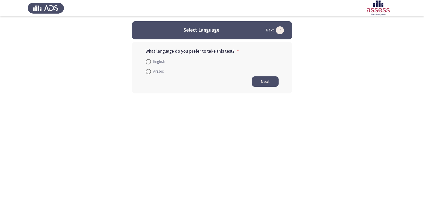
click at [160, 62] on span "English" at bounding box center [158, 62] width 14 height 6
click at [151, 62] on input "English" at bounding box center [148, 61] width 5 height 5
radio input "true"
click at [268, 82] on button "Next" at bounding box center [265, 81] width 27 height 10
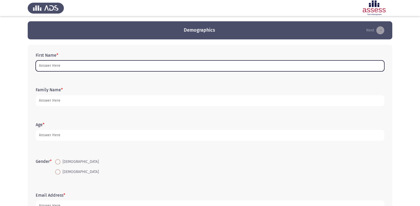
click at [222, 67] on input "First Name *" at bounding box center [210, 65] width 349 height 11
type input "l"
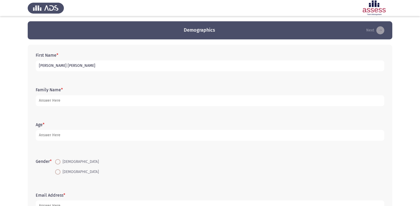
type input "[PERSON_NAME] [PERSON_NAME]"
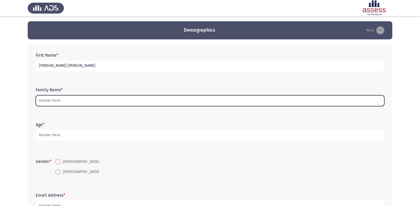
click at [128, 104] on input "Family Name *" at bounding box center [210, 100] width 349 height 11
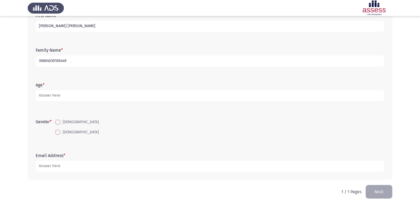
scroll to position [40, 0]
type input "30604030100449"
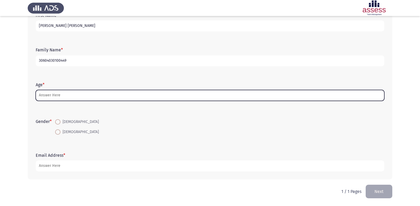
click at [129, 96] on input "Age *" at bounding box center [210, 95] width 349 height 11
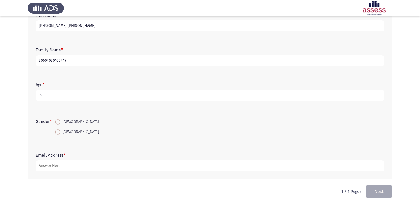
type input "19"
click at [65, 131] on span "[DEMOGRAPHIC_DATA]" at bounding box center [79, 132] width 38 height 6
click at [60, 131] on input "[DEMOGRAPHIC_DATA]" at bounding box center [57, 131] width 5 height 5
radio input "true"
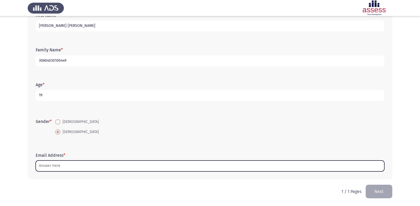
click at [68, 165] on input "Email Address *" at bounding box center [210, 166] width 349 height 11
type input "ى"
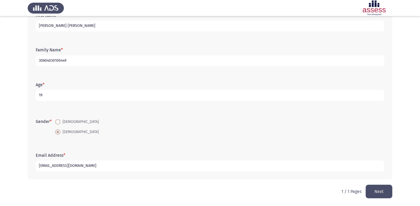
type input "[EMAIL_ADDRESS][DOMAIN_NAME]"
click at [135, 142] on div "Gender * [DEMOGRAPHIC_DATA] [DEMOGRAPHIC_DATA]" at bounding box center [210, 127] width 354 height 36
click at [385, 189] on button "Next" at bounding box center [379, 192] width 27 height 14
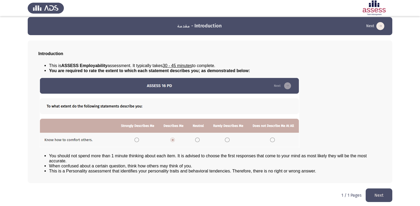
scroll to position [6, 0]
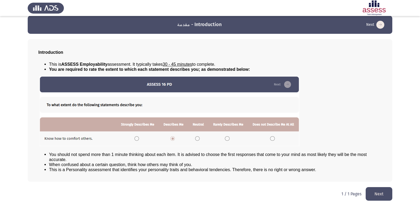
click at [376, 193] on button "Next" at bounding box center [379, 194] width 27 height 14
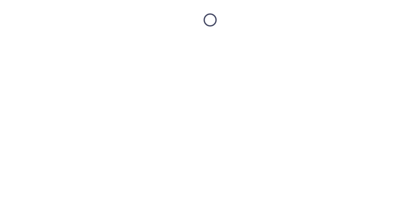
scroll to position [0, 0]
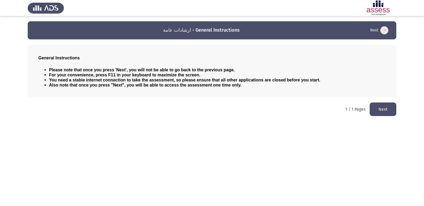
click at [387, 110] on button "Next" at bounding box center [383, 110] width 27 height 14
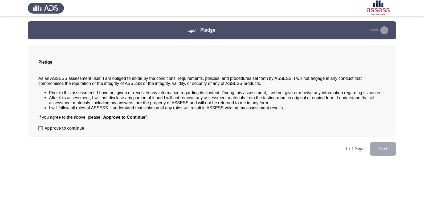
click at [64, 127] on span "Approve to continue" at bounding box center [64, 128] width 39 height 6
click at [40, 131] on input "Approve to continue" at bounding box center [40, 131] width 0 height 0
checkbox input "true"
click at [386, 148] on button "Next" at bounding box center [383, 149] width 27 height 14
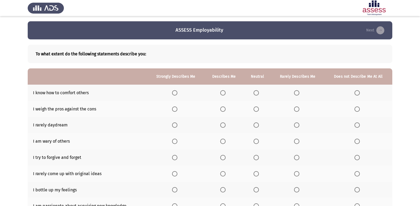
scroll to position [27, 0]
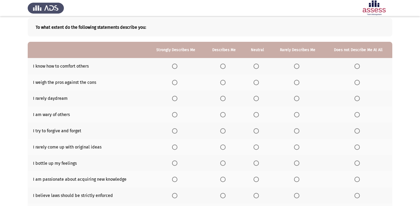
click at [226, 67] on span "Select an option" at bounding box center [222, 66] width 5 height 5
click at [226, 67] on input "Select an option" at bounding box center [222, 66] width 5 height 5
click at [174, 82] on span "Select an option" at bounding box center [174, 82] width 5 height 5
click at [174, 82] on input "Select an option" at bounding box center [174, 82] width 5 height 5
click at [294, 101] on span "Select an option" at bounding box center [296, 98] width 5 height 5
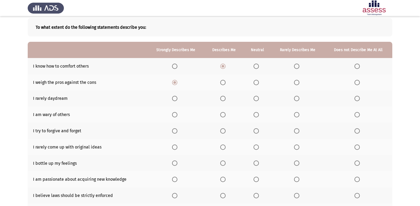
click at [294, 101] on input "Select an option" at bounding box center [296, 98] width 5 height 5
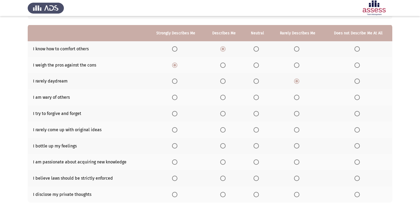
scroll to position [53, 0]
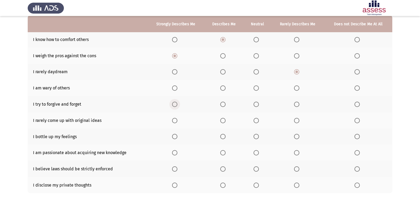
click at [177, 107] on span "Select an option" at bounding box center [174, 104] width 5 height 5
click at [177, 107] on input "Select an option" at bounding box center [174, 104] width 5 height 5
click at [294, 122] on span "Select an option" at bounding box center [296, 120] width 5 height 5
click at [294, 122] on input "Select an option" at bounding box center [296, 120] width 5 height 5
click at [225, 135] on span "Select an option" at bounding box center [222, 136] width 5 height 5
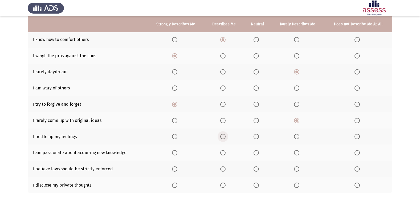
click at [225, 135] on input "Select an option" at bounding box center [222, 136] width 5 height 5
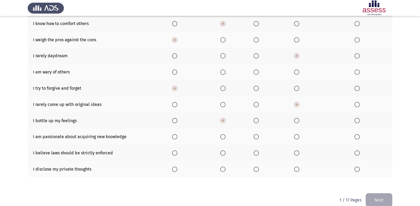
scroll to position [78, 0]
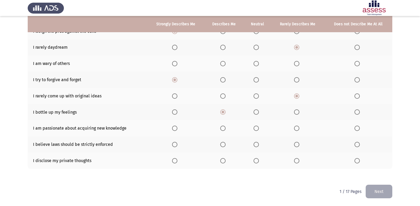
click at [177, 127] on span "Select an option" at bounding box center [174, 128] width 5 height 5
click at [177, 127] on input "Select an option" at bounding box center [174, 128] width 5 height 5
click at [177, 147] on span "Select an option" at bounding box center [174, 144] width 5 height 5
click at [177, 147] on input "Select an option" at bounding box center [174, 144] width 5 height 5
click at [222, 162] on span "Select an option" at bounding box center [222, 160] width 5 height 5
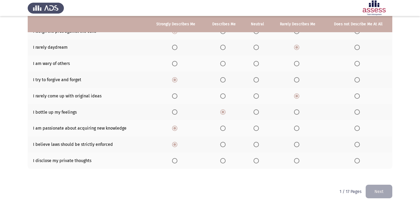
click at [222, 162] on input "Select an option" at bounding box center [222, 160] width 5 height 5
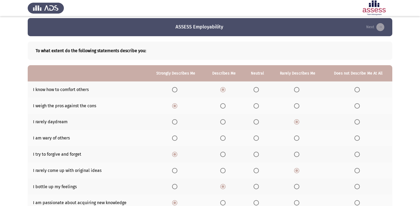
scroll to position [0, 0]
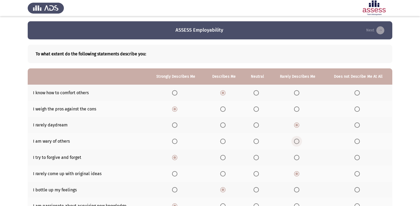
click at [300, 144] on label "Select an option" at bounding box center [297, 141] width 7 height 5
click at [299, 144] on input "Select an option" at bounding box center [296, 141] width 5 height 5
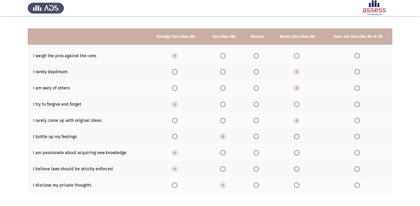
scroll to position [78, 0]
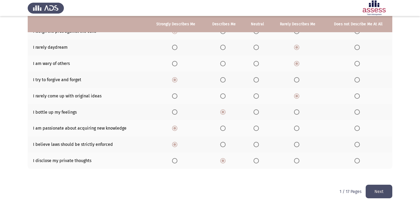
click at [227, 144] on label "Select an option" at bounding box center [223, 144] width 7 height 5
click at [226, 144] on input "Select an option" at bounding box center [222, 144] width 5 height 5
click at [375, 195] on button "Next" at bounding box center [379, 192] width 27 height 14
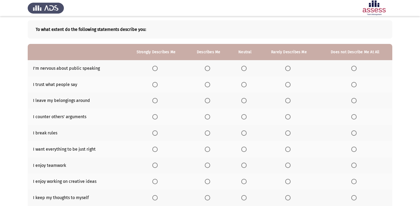
scroll to position [0, 0]
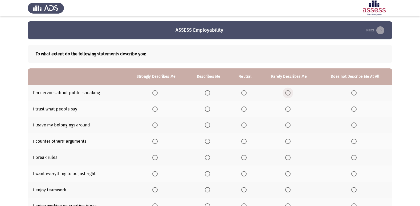
click at [288, 92] on span "Select an option" at bounding box center [287, 92] width 5 height 5
click at [288, 92] on input "Select an option" at bounding box center [287, 92] width 5 height 5
click at [212, 110] on label "Select an option" at bounding box center [208, 109] width 7 height 5
click at [210, 110] on input "Select an option" at bounding box center [207, 109] width 5 height 5
click at [354, 124] on span "Select an option" at bounding box center [353, 125] width 5 height 5
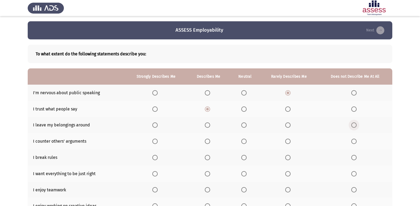
click at [354, 124] on input "Select an option" at bounding box center [353, 125] width 5 height 5
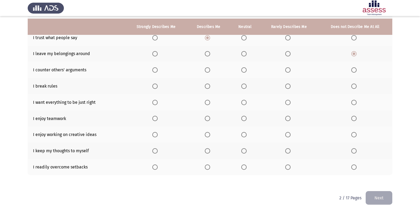
scroll to position [78, 0]
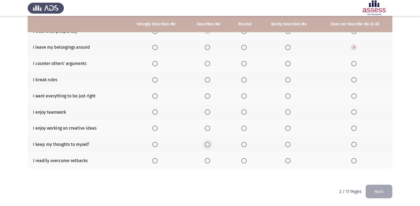
click at [212, 144] on label "Select an option" at bounding box center [208, 144] width 7 height 5
click at [210, 144] on input "Select an option" at bounding box center [207, 144] width 5 height 5
click at [154, 129] on span "Select an option" at bounding box center [154, 128] width 5 height 5
click at [154, 129] on input "Select an option" at bounding box center [154, 128] width 5 height 5
click at [206, 114] on span "Select an option" at bounding box center [207, 111] width 5 height 5
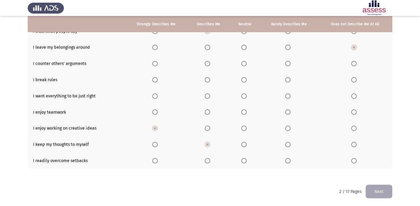
click at [206, 114] on input "Select an option" at bounding box center [207, 111] width 5 height 5
click at [351, 82] on span "Select an option" at bounding box center [353, 79] width 5 height 5
click at [351, 82] on input "Select an option" at bounding box center [353, 79] width 5 height 5
click at [287, 83] on th at bounding box center [289, 80] width 58 height 16
click at [287, 80] on span "Select an option" at bounding box center [287, 79] width 5 height 5
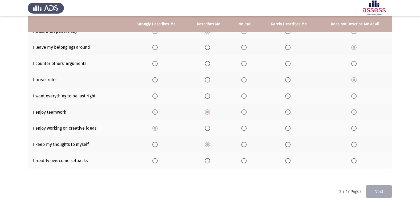
click at [287, 80] on input "Select an option" at bounding box center [287, 79] width 5 height 5
click at [152, 95] on th at bounding box center [156, 96] width 62 height 16
click at [154, 96] on span "Select an option" at bounding box center [154, 96] width 5 height 5
click at [154, 96] on input "Select an option" at bounding box center [154, 96] width 5 height 5
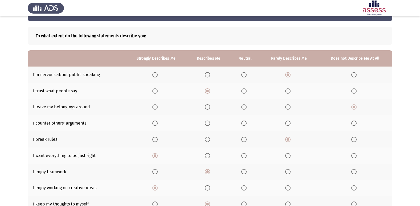
scroll to position [27, 0]
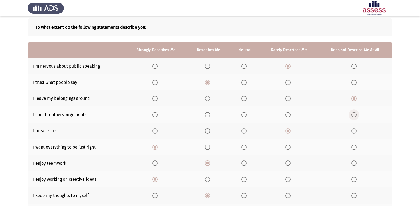
click at [353, 115] on span "Select an option" at bounding box center [353, 114] width 5 height 5
click at [353, 115] on input "Select an option" at bounding box center [353, 114] width 5 height 5
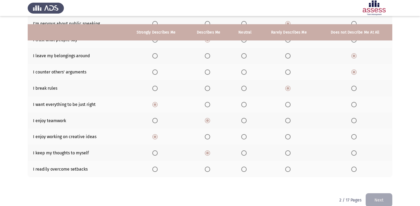
scroll to position [78, 0]
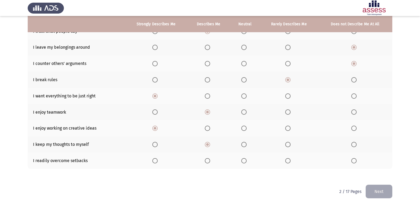
click at [155, 162] on span "Select an option" at bounding box center [154, 160] width 5 height 5
click at [155, 162] on input "Select an option" at bounding box center [154, 160] width 5 height 5
click at [376, 196] on button "Next" at bounding box center [379, 192] width 27 height 14
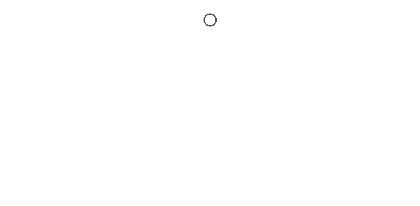
scroll to position [0, 0]
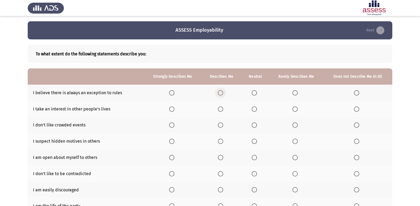
click at [221, 92] on span "Select an option" at bounding box center [220, 92] width 5 height 5
click at [221, 92] on input "Select an option" at bounding box center [220, 92] width 5 height 5
click at [296, 108] on span "Select an option" at bounding box center [294, 109] width 5 height 5
click at [296, 108] on input "Select an option" at bounding box center [294, 109] width 5 height 5
click at [175, 123] on label "Select an option" at bounding box center [172, 125] width 7 height 5
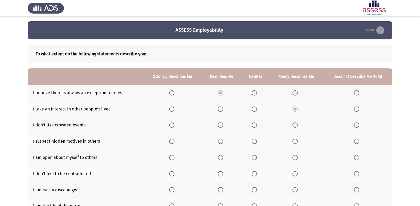
click at [174, 123] on input "Select an option" at bounding box center [171, 125] width 5 height 5
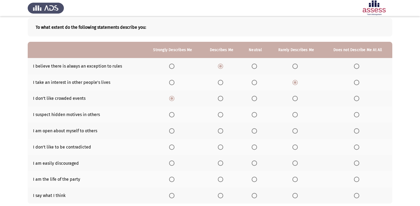
scroll to position [53, 0]
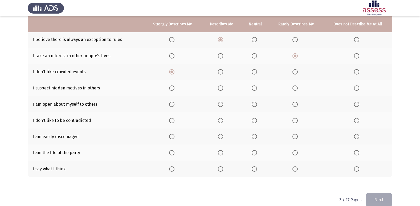
click at [294, 88] on span "Select an option" at bounding box center [294, 88] width 5 height 5
click at [294, 88] on input "Select an option" at bounding box center [294, 88] width 5 height 5
click at [225, 105] on label "Select an option" at bounding box center [221, 104] width 7 height 5
click at [223, 105] on input "Select an option" at bounding box center [220, 104] width 5 height 5
click at [356, 122] on span "Select an option" at bounding box center [356, 120] width 5 height 5
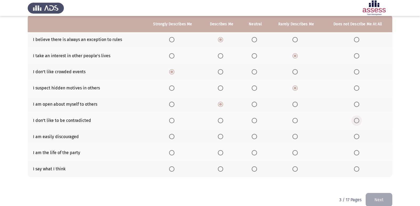
click at [356, 122] on input "Select an option" at bounding box center [356, 120] width 5 height 5
click at [293, 136] on span "Select an option" at bounding box center [294, 136] width 5 height 5
click at [293, 136] on input "Select an option" at bounding box center [294, 136] width 5 height 5
click at [173, 151] on span "Select an option" at bounding box center [171, 152] width 5 height 5
click at [173, 151] on input "Select an option" at bounding box center [171, 152] width 5 height 5
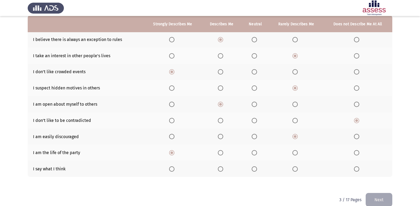
click at [221, 167] on span "Select an option" at bounding box center [220, 168] width 5 height 5
click at [221, 167] on input "Select an option" at bounding box center [220, 168] width 5 height 5
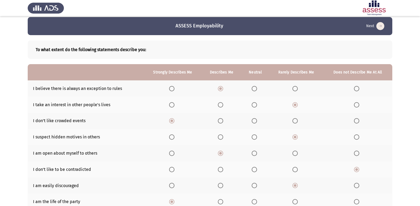
scroll to position [0, 0]
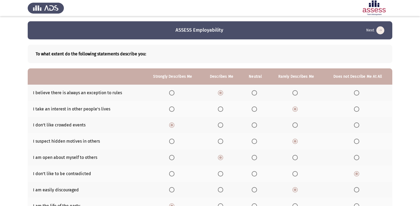
click at [223, 109] on span "Select an option" at bounding box center [220, 109] width 5 height 5
click at [223, 109] on input "Select an option" at bounding box center [220, 109] width 5 height 5
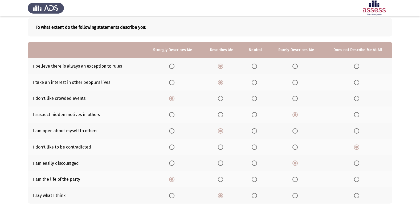
scroll to position [53, 0]
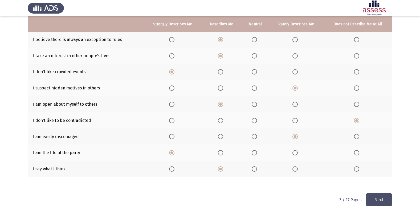
click at [373, 200] on button "Next" at bounding box center [379, 200] width 27 height 14
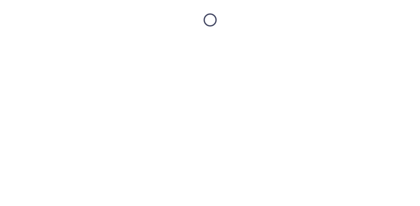
scroll to position [0, 0]
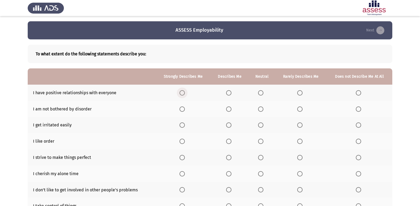
click at [183, 93] on span "Select an option" at bounding box center [182, 92] width 5 height 5
click at [183, 93] on input "Select an option" at bounding box center [182, 92] width 5 height 5
click at [299, 111] on span "Select an option" at bounding box center [299, 109] width 5 height 5
click at [299, 111] on input "Select an option" at bounding box center [299, 109] width 5 height 5
click at [356, 125] on span "Select an option" at bounding box center [358, 125] width 5 height 5
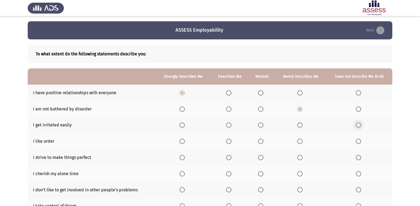
click at [356, 125] on input "Select an option" at bounding box center [358, 125] width 5 height 5
click at [228, 141] on span "Select an option" at bounding box center [228, 141] width 5 height 5
click at [228, 141] on input "Select an option" at bounding box center [228, 141] width 5 height 5
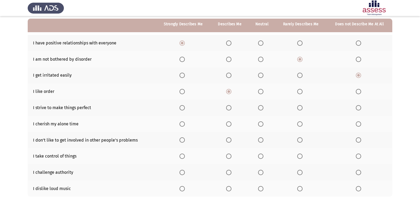
scroll to position [53, 0]
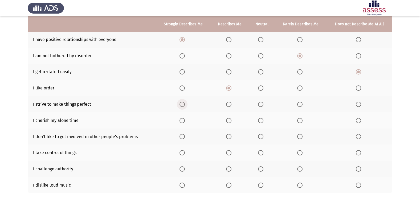
click at [180, 104] on span "Select an option" at bounding box center [182, 104] width 5 height 5
click at [180, 104] on input "Select an option" at bounding box center [182, 104] width 5 height 5
click at [182, 121] on span "Select an option" at bounding box center [182, 120] width 5 height 5
click at [182, 121] on input "Select an option" at bounding box center [182, 120] width 5 height 5
click at [226, 137] on th at bounding box center [230, 137] width 38 height 16
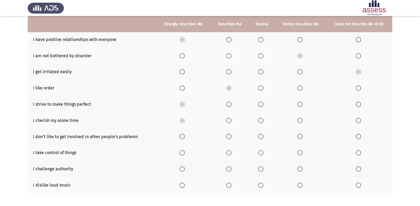
click at [227, 137] on span "Select an option" at bounding box center [228, 136] width 5 height 5
click at [227, 137] on input "Select an option" at bounding box center [228, 136] width 5 height 5
click at [230, 155] on span "Select an option" at bounding box center [228, 152] width 5 height 5
click at [230, 155] on input "Select an option" at bounding box center [228, 152] width 5 height 5
click at [300, 168] on span "Select an option" at bounding box center [299, 168] width 5 height 5
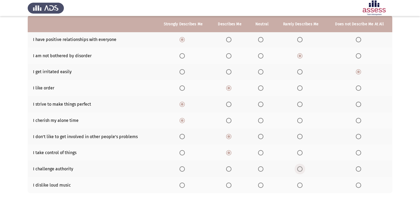
click at [300, 168] on input "Select an option" at bounding box center [299, 168] width 5 height 5
click at [357, 185] on span "Select an option" at bounding box center [358, 185] width 5 height 5
click at [357, 185] on input "Select an option" at bounding box center [358, 185] width 5 height 5
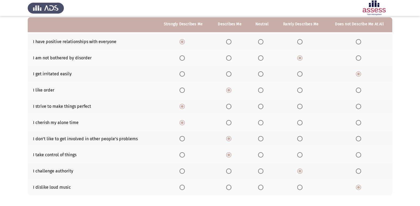
scroll to position [78, 0]
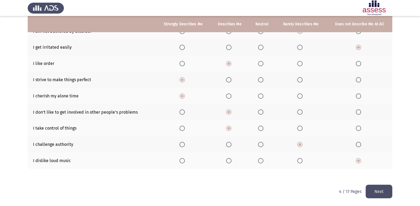
click at [382, 190] on button "Next" at bounding box center [379, 192] width 27 height 14
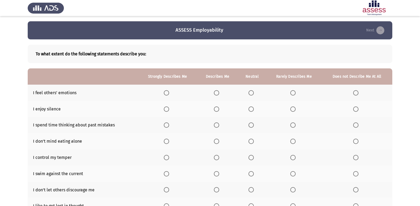
click at [165, 94] on span "Select an option" at bounding box center [166, 92] width 5 height 5
click at [165, 94] on input "Select an option" at bounding box center [166, 92] width 5 height 5
click at [290, 108] on span "Select an option" at bounding box center [292, 109] width 5 height 5
click at [290, 108] on input "Select an option" at bounding box center [292, 109] width 5 height 5
click at [289, 127] on th at bounding box center [293, 125] width 55 height 16
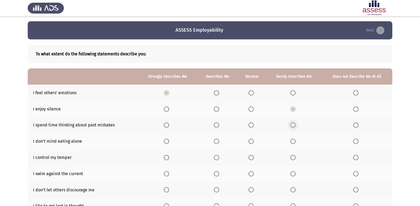
click at [295, 125] on span "Select an option" at bounding box center [292, 125] width 5 height 5
click at [295, 125] on input "Select an option" at bounding box center [292, 125] width 5 height 5
click at [166, 140] on span "Select an option" at bounding box center [166, 141] width 5 height 5
click at [166, 140] on input "Select an option" at bounding box center [166, 141] width 5 height 5
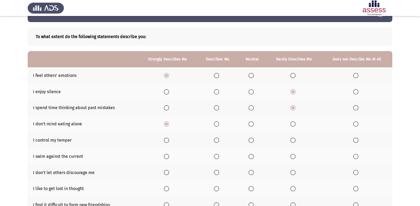
scroll to position [27, 0]
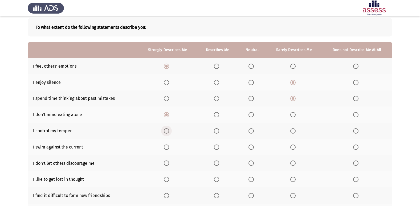
click at [171, 132] on label "Select an option" at bounding box center [167, 130] width 7 height 5
click at [169, 132] on input "Select an option" at bounding box center [166, 130] width 5 height 5
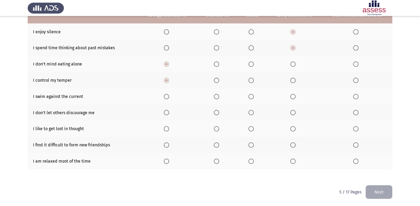
scroll to position [78, 0]
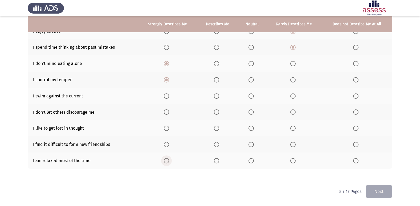
click at [168, 163] on span "Select an option" at bounding box center [166, 160] width 5 height 5
click at [168, 163] on input "Select an option" at bounding box center [166, 160] width 5 height 5
click at [353, 145] on th at bounding box center [357, 144] width 71 height 16
click at [354, 143] on span "Select an option" at bounding box center [355, 144] width 5 height 5
click at [354, 143] on input "Select an option" at bounding box center [355, 144] width 5 height 5
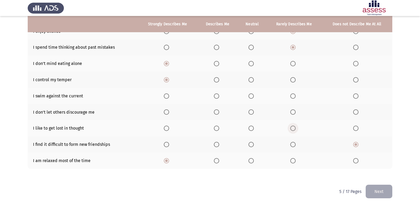
click at [292, 127] on span "Select an option" at bounding box center [292, 128] width 5 height 5
click at [292, 127] on input "Select an option" at bounding box center [292, 128] width 5 height 5
click at [167, 111] on span "Select an option" at bounding box center [166, 111] width 5 height 5
click at [167, 111] on input "Select an option" at bounding box center [166, 111] width 5 height 5
click at [219, 97] on span "Select an option" at bounding box center [216, 96] width 5 height 5
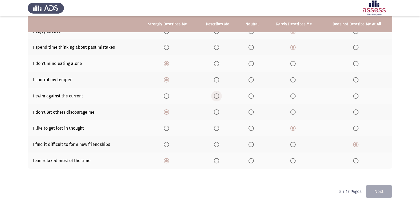
click at [219, 97] on input "Select an option" at bounding box center [216, 96] width 5 height 5
click at [386, 190] on button "Next" at bounding box center [379, 192] width 27 height 14
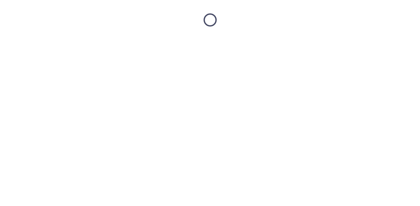
scroll to position [0, 0]
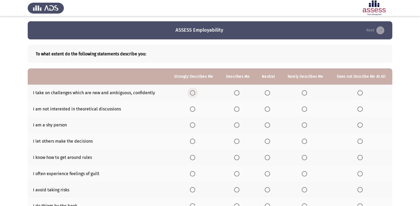
click at [195, 92] on span "Select an option" at bounding box center [192, 92] width 5 height 5
click at [195, 92] on input "Select an option" at bounding box center [192, 92] width 5 height 5
click at [361, 111] on span "Select an option" at bounding box center [359, 109] width 5 height 5
click at [361, 111] on input "Select an option" at bounding box center [359, 109] width 5 height 5
click at [360, 123] on span "Select an option" at bounding box center [359, 125] width 5 height 5
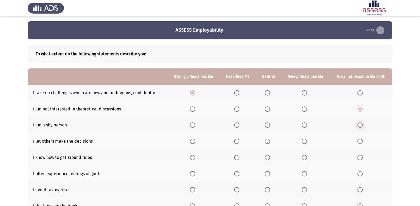
click at [360, 123] on input "Select an option" at bounding box center [359, 125] width 5 height 5
click at [237, 141] on span "Select an option" at bounding box center [237, 141] width 0 height 0
click at [237, 141] on input "Select an option" at bounding box center [236, 141] width 5 height 5
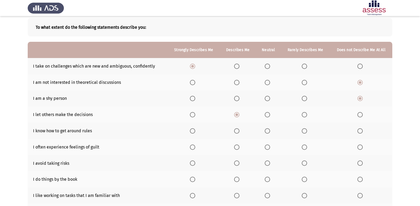
click at [189, 130] on th at bounding box center [194, 131] width 52 height 16
click at [192, 131] on span "Select an option" at bounding box center [192, 130] width 5 height 5
click at [192, 131] on input "Select an option" at bounding box center [192, 130] width 5 height 5
click at [236, 149] on span "Select an option" at bounding box center [236, 147] width 5 height 5
click at [236, 149] on input "Select an option" at bounding box center [236, 147] width 5 height 5
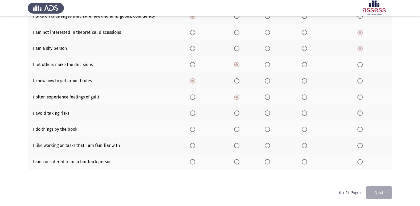
scroll to position [78, 0]
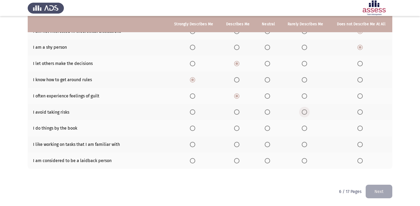
click at [303, 113] on span "Select an option" at bounding box center [304, 111] width 5 height 5
click at [303, 113] on input "Select an option" at bounding box center [304, 111] width 5 height 5
click at [306, 131] on span "Select an option" at bounding box center [304, 128] width 5 height 5
click at [306, 131] on input "Select an option" at bounding box center [304, 128] width 5 height 5
click at [195, 145] on span "Select an option" at bounding box center [192, 144] width 5 height 5
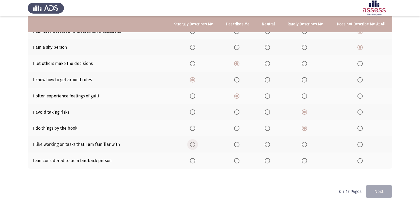
click at [195, 145] on input "Select an option" at bounding box center [192, 144] width 5 height 5
click at [306, 161] on span "Select an option" at bounding box center [304, 160] width 5 height 5
click at [306, 161] on input "Select an option" at bounding box center [304, 160] width 5 height 5
click at [384, 192] on button "Next" at bounding box center [379, 192] width 27 height 14
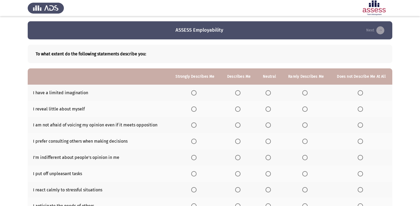
click at [360, 95] on span "Select an option" at bounding box center [360, 92] width 5 height 5
click at [360, 95] on input "Select an option" at bounding box center [360, 92] width 5 height 5
click at [239, 109] on span "Select an option" at bounding box center [237, 109] width 5 height 5
click at [239, 109] on input "Select an option" at bounding box center [237, 109] width 5 height 5
click at [238, 124] on span "Select an option" at bounding box center [237, 125] width 5 height 5
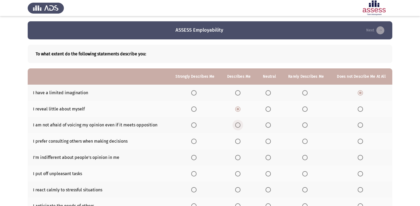
click at [238, 124] on input "Select an option" at bounding box center [237, 125] width 5 height 5
click at [237, 141] on span "Select an option" at bounding box center [237, 141] width 5 height 5
click at [237, 141] on input "Select an option" at bounding box center [237, 141] width 5 height 5
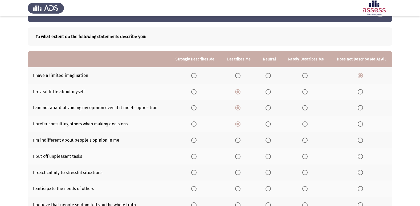
scroll to position [27, 0]
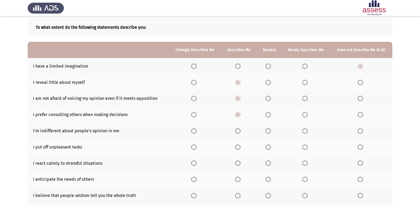
click at [199, 132] on label "Select an option" at bounding box center [194, 130] width 7 height 5
click at [197, 132] on input "Select an option" at bounding box center [193, 130] width 5 height 5
click at [242, 148] on label "Select an option" at bounding box center [238, 147] width 7 height 5
click at [241, 148] on input "Select an option" at bounding box center [237, 147] width 5 height 5
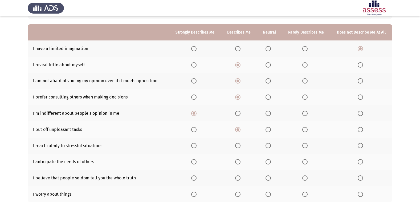
scroll to position [53, 0]
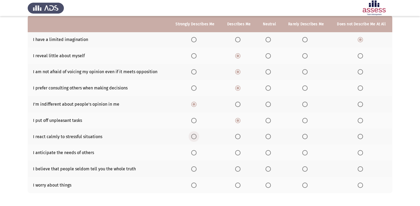
click at [194, 137] on span "Select an option" at bounding box center [193, 136] width 5 height 5
click at [194, 137] on input "Select an option" at bounding box center [193, 136] width 5 height 5
click at [196, 155] on span "Select an option" at bounding box center [193, 152] width 5 height 5
click at [196, 155] on input "Select an option" at bounding box center [193, 152] width 5 height 5
click at [237, 168] on span "Select an option" at bounding box center [237, 168] width 5 height 5
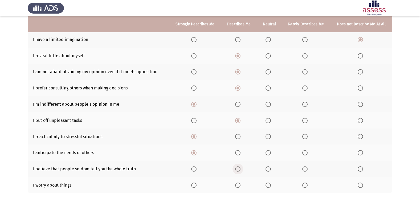
click at [237, 168] on input "Select an option" at bounding box center [237, 168] width 5 height 5
click at [197, 185] on span "Select an option" at bounding box center [193, 185] width 5 height 5
click at [197, 185] on input "Select an option" at bounding box center [193, 185] width 5 height 5
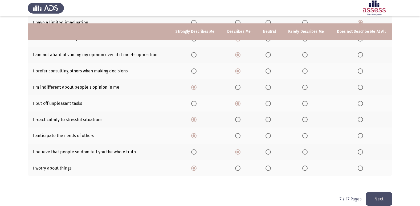
scroll to position [78, 0]
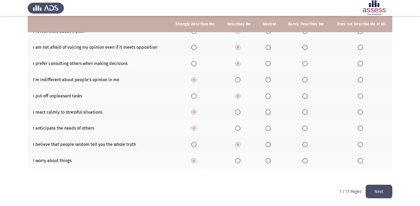
click at [377, 187] on button "Next" at bounding box center [379, 192] width 27 height 14
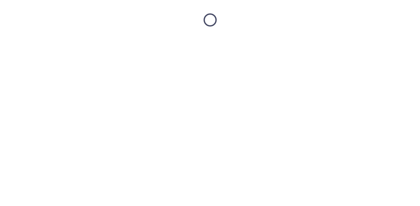
scroll to position [0, 0]
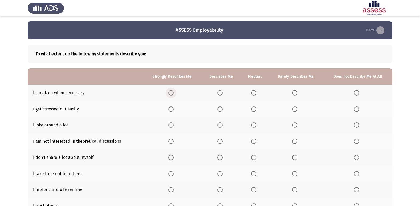
click at [176, 93] on label "Select an option" at bounding box center [171, 92] width 7 height 5
click at [174, 93] on input "Select an option" at bounding box center [170, 92] width 5 height 5
click at [355, 108] on span "Select an option" at bounding box center [356, 109] width 5 height 5
click at [355, 108] on input "Select an option" at bounding box center [356, 109] width 5 height 5
click at [174, 124] on span "Select an option" at bounding box center [170, 125] width 5 height 5
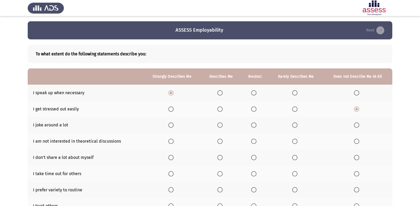
click at [174, 124] on input "Select an option" at bounding box center [170, 125] width 5 height 5
click at [357, 141] on span "Select an option" at bounding box center [357, 141] width 0 height 0
click at [357, 141] on input "Select an option" at bounding box center [356, 141] width 5 height 5
click at [222, 158] on span "Select an option" at bounding box center [219, 157] width 5 height 5
click at [222, 158] on input "Select an option" at bounding box center [219, 157] width 5 height 5
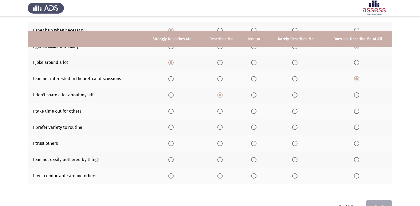
scroll to position [78, 0]
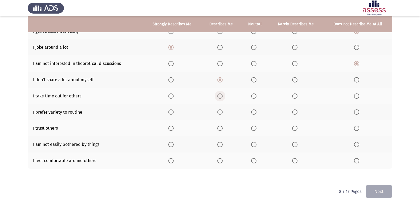
click at [221, 97] on span "Select an option" at bounding box center [219, 96] width 5 height 5
click at [221, 97] on input "Select an option" at bounding box center [219, 96] width 5 height 5
click at [223, 126] on span "Select an option" at bounding box center [219, 128] width 5 height 5
click at [223, 126] on input "Select an option" at bounding box center [219, 128] width 5 height 5
click at [174, 146] on label "Select an option" at bounding box center [171, 144] width 7 height 5
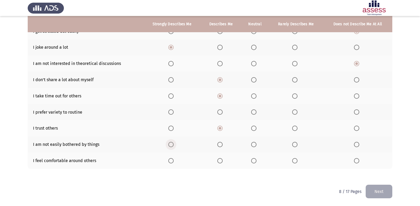
click at [174, 146] on input "Select an option" at bounding box center [170, 144] width 5 height 5
click at [173, 161] on span "Select an option" at bounding box center [170, 160] width 5 height 5
click at [173, 161] on input "Select an option" at bounding box center [170, 160] width 5 height 5
click at [171, 111] on span "Select an option" at bounding box center [170, 111] width 5 height 5
click at [171, 111] on input "Select an option" at bounding box center [170, 111] width 5 height 5
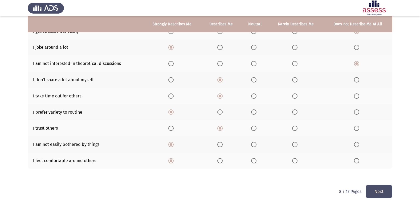
click at [376, 187] on button "Next" at bounding box center [379, 192] width 27 height 14
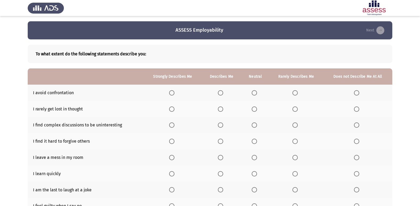
click at [174, 93] on span "Select an option" at bounding box center [171, 92] width 5 height 5
click at [174, 93] on input "Select an option" at bounding box center [171, 92] width 5 height 5
click at [297, 109] on span "Select an option" at bounding box center [294, 109] width 5 height 5
click at [297, 109] on input "Select an option" at bounding box center [294, 109] width 5 height 5
click at [356, 126] on span "Select an option" at bounding box center [356, 125] width 5 height 5
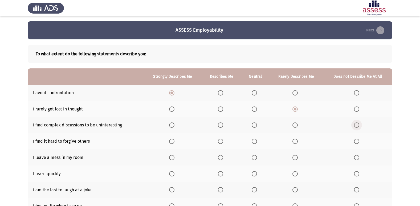
click at [356, 126] on input "Select an option" at bounding box center [356, 125] width 5 height 5
click at [360, 141] on label "Select an option" at bounding box center [357, 141] width 7 height 5
click at [359, 141] on input "Select an option" at bounding box center [356, 141] width 5 height 5
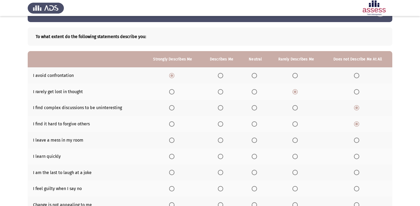
scroll to position [27, 0]
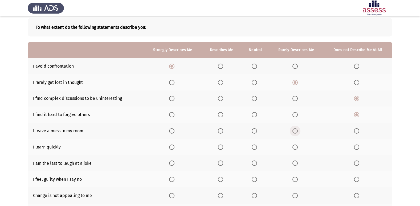
click at [295, 131] on span "Select an option" at bounding box center [294, 130] width 5 height 5
click at [295, 131] on input "Select an option" at bounding box center [294, 130] width 5 height 5
click at [174, 146] on span "Select an option" at bounding box center [171, 147] width 5 height 5
click at [174, 146] on input "Select an option" at bounding box center [171, 147] width 5 height 5
click at [355, 163] on span "Select an option" at bounding box center [356, 163] width 5 height 5
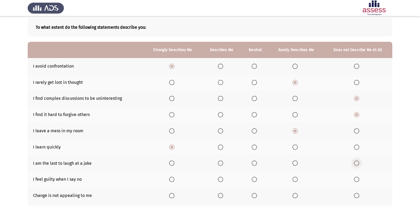
click at [355, 163] on input "Select an option" at bounding box center [356, 163] width 5 height 5
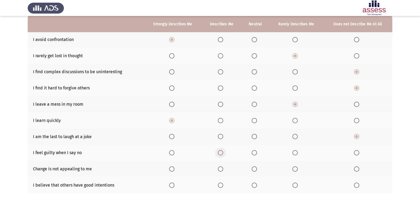
click at [222, 153] on span "Select an option" at bounding box center [220, 152] width 5 height 5
click at [222, 153] on input "Select an option" at bounding box center [220, 152] width 5 height 5
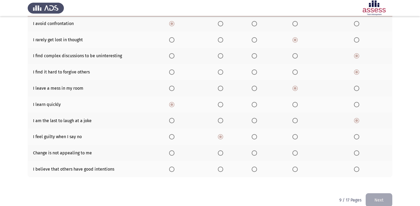
scroll to position [78, 0]
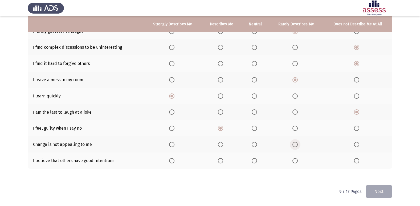
click at [297, 144] on span "Select an option" at bounding box center [294, 144] width 5 height 5
click at [297, 144] on input "Select an option" at bounding box center [294, 144] width 5 height 5
click at [225, 160] on label "Select an option" at bounding box center [221, 160] width 7 height 5
click at [223, 160] on input "Select an option" at bounding box center [220, 160] width 5 height 5
click at [388, 189] on button "Next" at bounding box center [379, 192] width 27 height 14
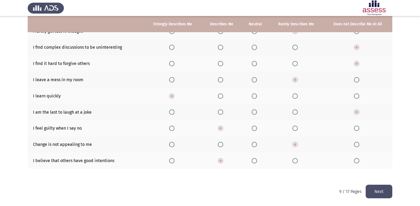
scroll to position [0, 0]
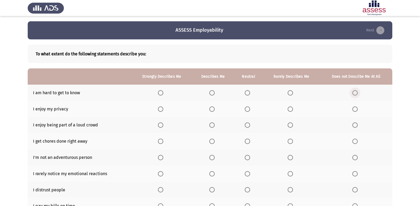
click at [355, 93] on span "Select an option" at bounding box center [354, 92] width 5 height 5
click at [355, 93] on input "Select an option" at bounding box center [354, 92] width 5 height 5
click at [293, 109] on span "Select an option" at bounding box center [290, 109] width 5 height 5
click at [293, 109] on input "Select an option" at bounding box center [290, 109] width 5 height 5
click at [166, 126] on th at bounding box center [161, 125] width 61 height 16
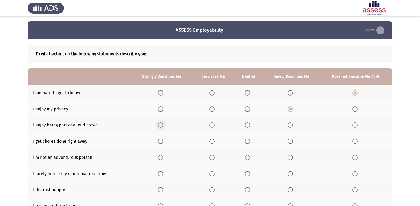
click at [160, 124] on span "Select an option" at bounding box center [160, 125] width 5 height 5
click at [160, 124] on input "Select an option" at bounding box center [160, 125] width 5 height 5
click at [214, 143] on span "Select an option" at bounding box center [211, 141] width 5 height 5
click at [214, 143] on input "Select an option" at bounding box center [211, 141] width 5 height 5
click at [290, 155] on span "Select an option" at bounding box center [290, 157] width 5 height 5
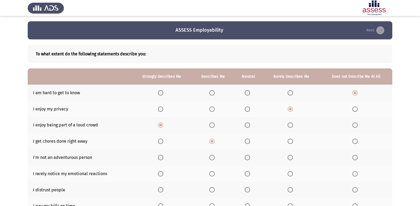
click at [290, 155] on input "Select an option" at bounding box center [290, 157] width 5 height 5
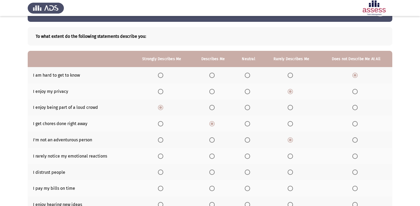
scroll to position [27, 0]
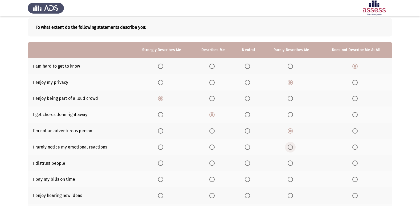
click at [292, 147] on span "Select an option" at bounding box center [290, 147] width 5 height 5
click at [292, 147] on input "Select an option" at bounding box center [290, 147] width 5 height 5
click at [293, 165] on span "Select an option" at bounding box center [290, 163] width 5 height 5
click at [293, 165] on input "Select an option" at bounding box center [290, 163] width 5 height 5
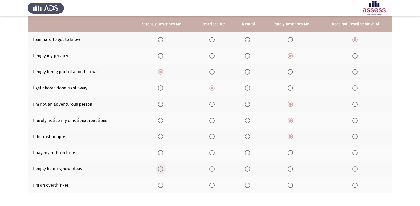
click at [164, 169] on label "Select an option" at bounding box center [161, 168] width 7 height 5
click at [163, 169] on input "Select an option" at bounding box center [160, 168] width 5 height 5
click at [164, 187] on label "Select an option" at bounding box center [161, 185] width 7 height 5
click at [163, 187] on input "Select an option" at bounding box center [160, 185] width 5 height 5
click at [214, 153] on span "Select an option" at bounding box center [211, 152] width 5 height 5
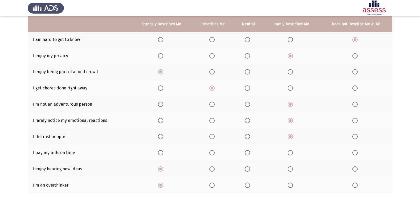
click at [214, 153] on input "Select an option" at bounding box center [211, 152] width 5 height 5
click at [358, 120] on label "Select an option" at bounding box center [355, 120] width 7 height 5
click at [358, 120] on input "Select an option" at bounding box center [354, 120] width 5 height 5
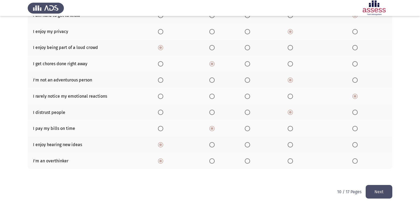
scroll to position [78, 0]
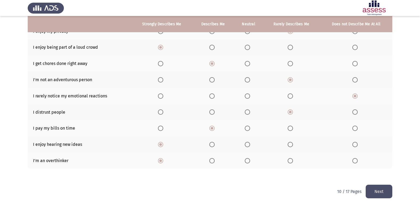
click at [371, 189] on button "Next" at bounding box center [379, 192] width 27 height 14
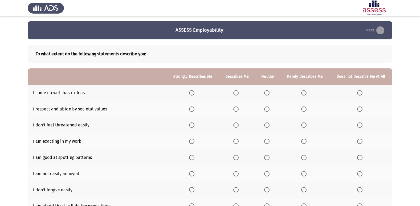
click at [305, 95] on span "Select an option" at bounding box center [303, 92] width 5 height 5
click at [305, 95] on input "Select an option" at bounding box center [303, 92] width 5 height 5
click at [237, 109] on span "Select an option" at bounding box center [235, 109] width 5 height 5
click at [237, 109] on input "Select an option" at bounding box center [235, 109] width 5 height 5
click at [304, 124] on span "Select an option" at bounding box center [303, 125] width 5 height 5
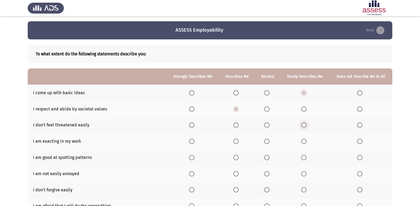
click at [304, 124] on input "Select an option" at bounding box center [303, 125] width 5 height 5
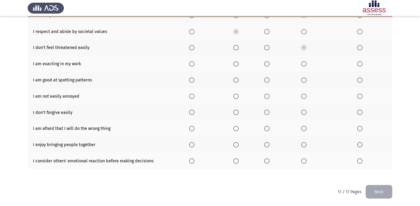
scroll to position [78, 0]
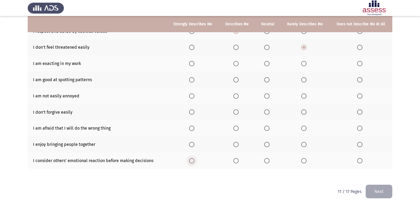
click at [192, 161] on span "Select an option" at bounding box center [191, 160] width 5 height 5
click at [192, 161] on input "Select an option" at bounding box center [191, 160] width 5 height 5
click at [192, 144] on span "Select an option" at bounding box center [191, 144] width 5 height 5
click at [192, 144] on input "Select an option" at bounding box center [191, 144] width 5 height 5
click at [235, 128] on span "Select an option" at bounding box center [235, 128] width 5 height 5
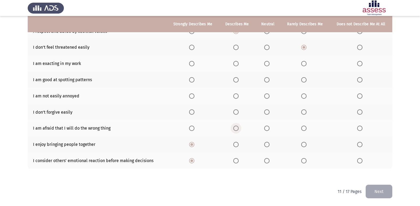
click at [235, 128] on input "Select an option" at bounding box center [235, 128] width 5 height 5
click at [357, 112] on span "Select an option" at bounding box center [359, 111] width 5 height 5
click at [357, 112] on input "Select an option" at bounding box center [359, 111] width 5 height 5
click at [198, 95] on th at bounding box center [192, 96] width 52 height 16
click at [192, 95] on span "Select an option" at bounding box center [191, 96] width 5 height 5
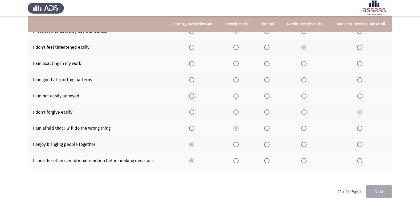
click at [192, 95] on input "Select an option" at bounding box center [191, 96] width 5 height 5
click at [238, 81] on span "Select an option" at bounding box center [235, 79] width 5 height 5
click at [238, 81] on input "Select an option" at bounding box center [235, 79] width 5 height 5
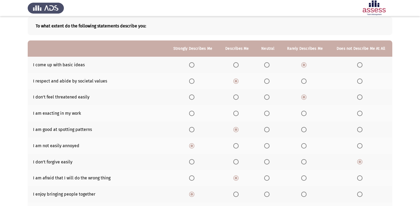
scroll to position [25, 0]
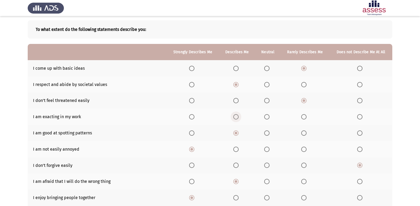
click at [239, 117] on span "Select an option" at bounding box center [235, 116] width 5 height 5
click at [239, 117] on input "Select an option" at bounding box center [235, 116] width 5 height 5
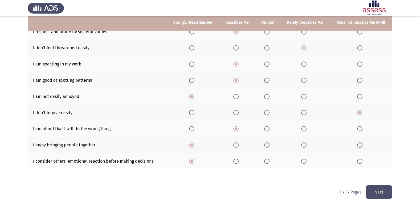
scroll to position [78, 0]
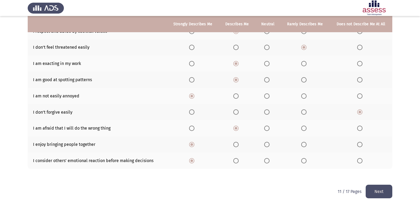
click at [376, 192] on button "Next" at bounding box center [379, 192] width 27 height 14
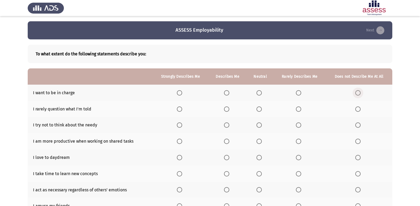
click at [356, 92] on span "Select an option" at bounding box center [357, 92] width 5 height 5
click at [356, 92] on input "Select an option" at bounding box center [357, 92] width 5 height 5
click at [230, 108] on label "Select an option" at bounding box center [227, 109] width 7 height 5
click at [229, 108] on input "Select an option" at bounding box center [226, 109] width 5 height 5
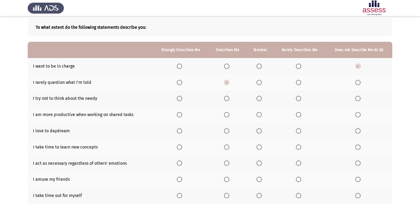
click at [299, 97] on span "Select an option" at bounding box center [298, 98] width 5 height 5
click at [299, 97] on input "Select an option" at bounding box center [298, 98] width 5 height 5
click at [301, 114] on span "Select an option" at bounding box center [298, 114] width 5 height 5
click at [301, 114] on input "Select an option" at bounding box center [298, 114] width 5 height 5
click at [228, 129] on span "Select an option" at bounding box center [226, 130] width 5 height 5
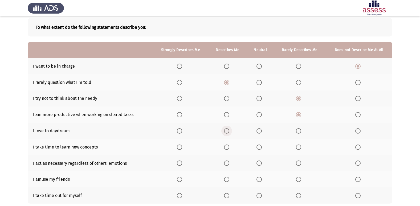
click at [228, 129] on input "Select an option" at bounding box center [226, 130] width 5 height 5
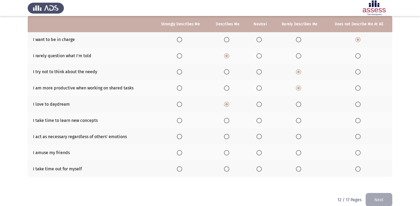
click at [184, 120] on label "Select an option" at bounding box center [180, 120] width 7 height 5
click at [182, 120] on input "Select an option" at bounding box center [179, 120] width 5 height 5
click at [357, 137] on span "Select an option" at bounding box center [357, 136] width 5 height 5
click at [357, 137] on input "Select an option" at bounding box center [357, 136] width 5 height 5
click at [180, 155] on span "Select an option" at bounding box center [179, 152] width 5 height 5
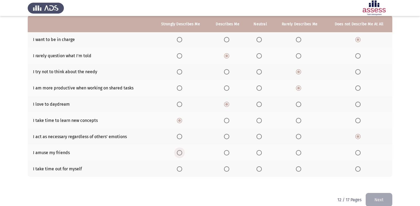
click at [180, 155] on input "Select an option" at bounding box center [179, 152] width 5 height 5
click at [229, 170] on span "Select an option" at bounding box center [226, 168] width 5 height 5
click at [229, 170] on input "Select an option" at bounding box center [226, 168] width 5 height 5
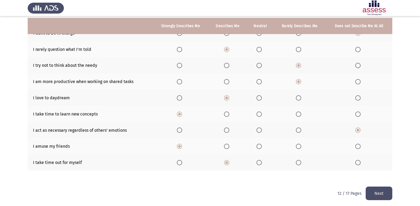
scroll to position [62, 0]
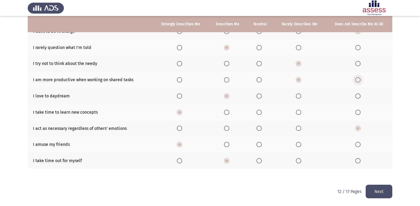
click at [357, 79] on span "Select an option" at bounding box center [357, 79] width 5 height 5
click at [357, 79] on input "Select an option" at bounding box center [357, 79] width 5 height 5
click at [303, 80] on label "Select an option" at bounding box center [299, 79] width 7 height 5
click at [301, 80] on input "Select an option" at bounding box center [298, 79] width 5 height 5
click at [382, 193] on button "Next" at bounding box center [379, 192] width 27 height 14
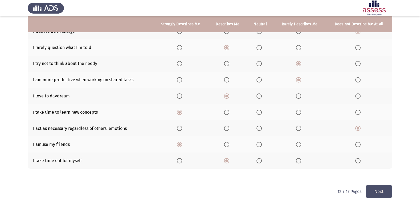
scroll to position [0, 0]
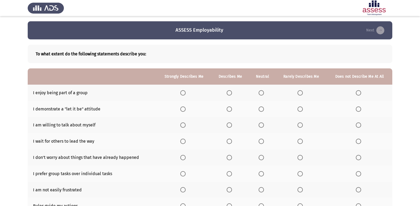
click at [227, 94] on th at bounding box center [231, 93] width 38 height 16
click at [230, 92] on span "Select an option" at bounding box center [229, 92] width 5 height 5
click at [230, 92] on input "Select an option" at bounding box center [229, 92] width 5 height 5
click at [183, 109] on span "Select an option" at bounding box center [182, 109] width 5 height 5
click at [183, 109] on input "Select an option" at bounding box center [182, 109] width 5 height 5
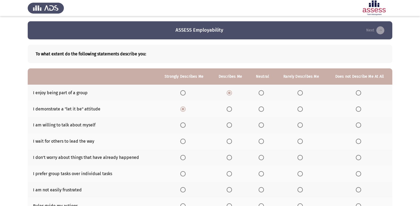
click at [236, 126] on th at bounding box center [231, 125] width 38 height 16
click at [231, 125] on span "Select an option" at bounding box center [229, 125] width 5 height 5
click at [231, 125] on input "Select an option" at bounding box center [229, 125] width 5 height 5
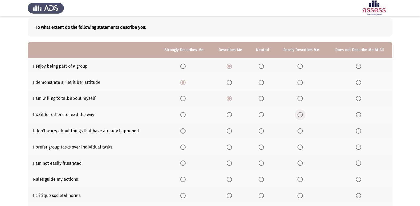
click at [299, 113] on span "Select an option" at bounding box center [300, 114] width 5 height 5
click at [299, 113] on input "Select an option" at bounding box center [300, 114] width 5 height 5
click at [229, 128] on span "Select an option" at bounding box center [229, 130] width 5 height 5
click at [229, 128] on input "Select an option" at bounding box center [229, 130] width 5 height 5
click at [359, 147] on span "Select an option" at bounding box center [359, 147] width 0 height 0
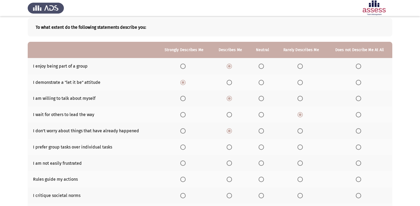
click at [359, 147] on input "Select an option" at bounding box center [358, 147] width 5 height 5
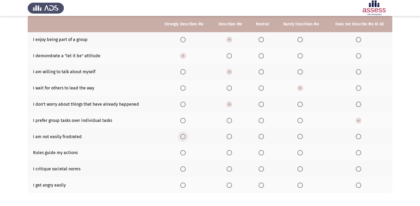
click at [183, 134] on span "Select an option" at bounding box center [182, 136] width 5 height 5
click at [183, 134] on input "Select an option" at bounding box center [182, 136] width 5 height 5
click at [300, 152] on span "Select an option" at bounding box center [300, 152] width 5 height 5
click at [300, 152] on input "Select an option" at bounding box center [300, 152] width 5 height 5
click at [299, 170] on span "Select an option" at bounding box center [300, 168] width 5 height 5
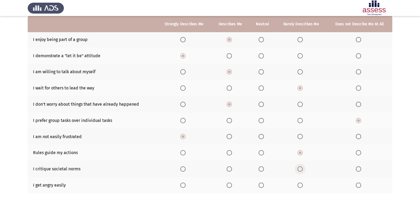
click at [299, 170] on input "Select an option" at bounding box center [300, 168] width 5 height 5
click at [360, 186] on span "Select an option" at bounding box center [358, 185] width 5 height 5
click at [360, 186] on input "Select an option" at bounding box center [358, 185] width 5 height 5
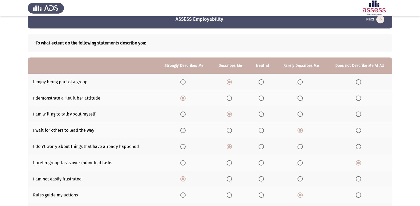
scroll to position [27, 0]
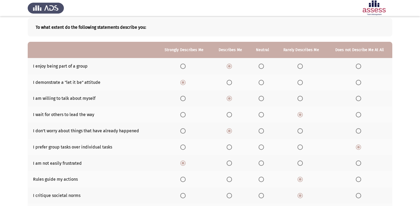
click at [302, 149] on span "Select an option" at bounding box center [300, 147] width 5 height 5
click at [302, 149] on input "Select an option" at bounding box center [300, 147] width 5 height 5
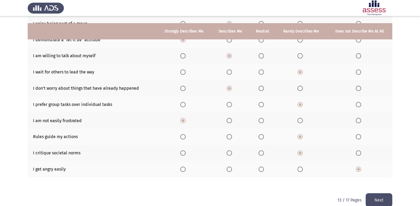
scroll to position [78, 0]
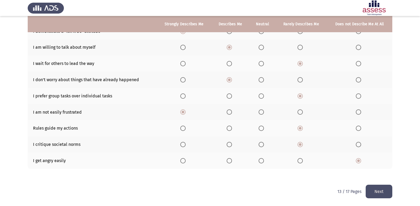
click at [383, 196] on button "Next" at bounding box center [379, 192] width 27 height 14
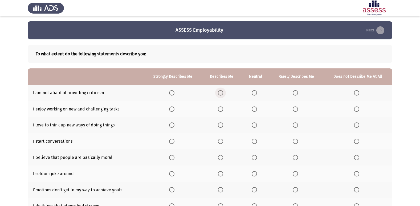
click at [225, 94] on label "Select an option" at bounding box center [221, 92] width 7 height 5
click at [223, 94] on input "Select an option" at bounding box center [220, 92] width 5 height 5
click at [173, 110] on span "Select an option" at bounding box center [171, 109] width 5 height 5
click at [173, 110] on input "Select an option" at bounding box center [171, 109] width 5 height 5
click at [173, 126] on span "Select an option" at bounding box center [171, 125] width 5 height 5
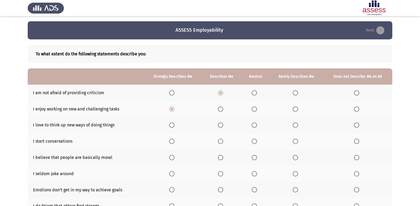
click at [173, 126] on input "Select an option" at bounding box center [171, 125] width 5 height 5
click at [220, 143] on span "Select an option" at bounding box center [220, 141] width 5 height 5
click at [220, 143] on input "Select an option" at bounding box center [220, 141] width 5 height 5
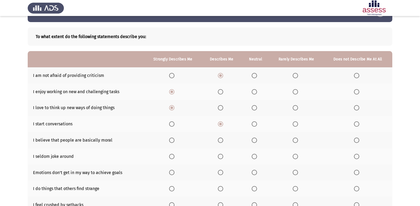
scroll to position [27, 0]
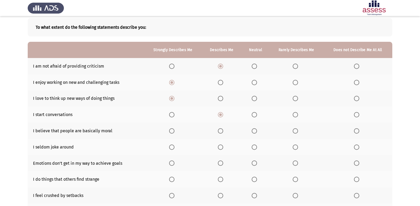
click at [354, 130] on span "Select an option" at bounding box center [356, 130] width 5 height 5
click at [354, 130] on input "Select an option" at bounding box center [356, 130] width 5 height 5
click at [356, 148] on span "Select an option" at bounding box center [356, 147] width 5 height 5
click at [356, 148] on input "Select an option" at bounding box center [356, 147] width 5 height 5
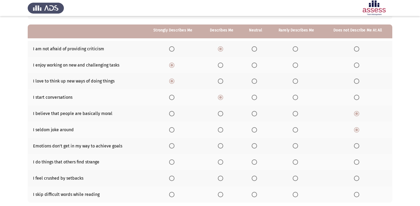
scroll to position [53, 0]
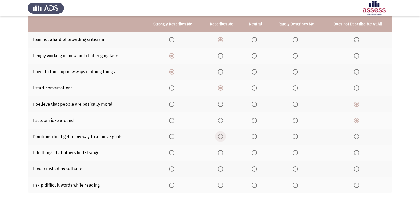
click at [222, 135] on span "Select an option" at bounding box center [220, 136] width 5 height 5
click at [222, 135] on input "Select an option" at bounding box center [220, 136] width 5 height 5
click at [176, 154] on label "Select an option" at bounding box center [172, 152] width 7 height 5
click at [174, 154] on input "Select an option" at bounding box center [171, 152] width 5 height 5
click at [297, 169] on span "Select an option" at bounding box center [295, 168] width 5 height 5
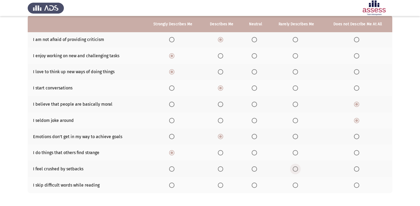
click at [297, 169] on input "Select an option" at bounding box center [295, 168] width 5 height 5
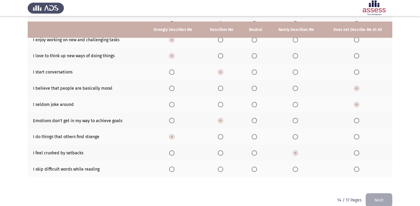
scroll to position [78, 0]
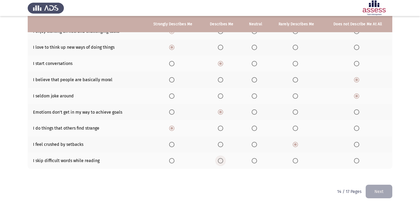
click at [224, 162] on label "Select an option" at bounding box center [221, 160] width 7 height 5
click at [223, 162] on input "Select an option" at bounding box center [220, 160] width 5 height 5
click at [390, 187] on button "Next" at bounding box center [379, 192] width 27 height 14
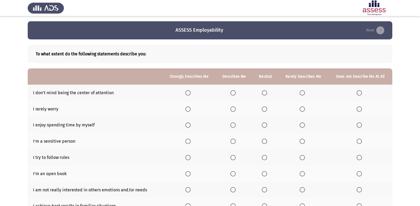
click at [192, 95] on label "Select an option" at bounding box center [188, 92] width 7 height 5
click at [191, 95] on input "Select an option" at bounding box center [187, 92] width 5 height 5
click at [302, 107] on span "Select an option" at bounding box center [302, 109] width 5 height 5
click at [302, 107] on input "Select an option" at bounding box center [302, 109] width 5 height 5
click at [188, 126] on span "Select an option" at bounding box center [187, 125] width 5 height 5
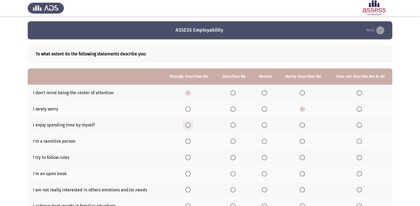
click at [188, 126] on input "Select an option" at bounding box center [187, 125] width 5 height 5
click at [305, 141] on span "Select an option" at bounding box center [302, 141] width 5 height 5
click at [305, 141] on input "Select an option" at bounding box center [302, 141] width 5 height 5
click at [238, 156] on label "Select an option" at bounding box center [233, 157] width 7 height 5
click at [236, 156] on input "Select an option" at bounding box center [232, 157] width 5 height 5
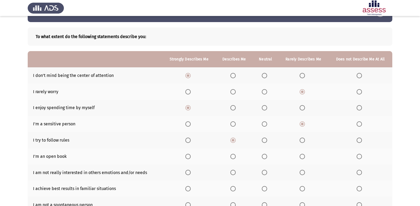
scroll to position [27, 0]
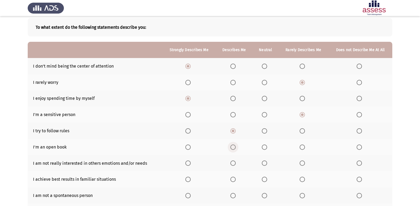
click at [236, 149] on span "Select an option" at bounding box center [232, 147] width 5 height 5
click at [236, 149] on input "Select an option" at bounding box center [232, 147] width 5 height 5
click at [358, 163] on span "Select an option" at bounding box center [359, 163] width 5 height 5
click at [358, 163] on input "Select an option" at bounding box center [359, 163] width 5 height 5
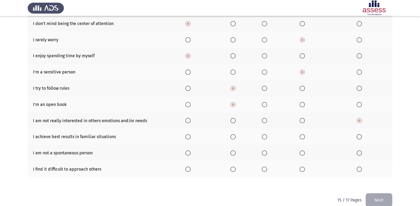
scroll to position [78, 0]
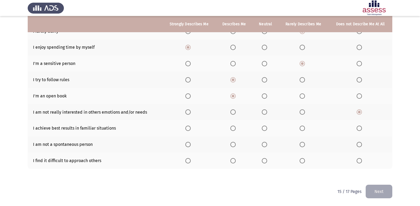
click at [189, 132] on th at bounding box center [189, 128] width 54 height 16
click at [189, 129] on span "Select an option" at bounding box center [187, 128] width 5 height 5
click at [189, 129] on input "Select an option" at bounding box center [187, 128] width 5 height 5
click at [303, 145] on span "Select an option" at bounding box center [302, 144] width 5 height 5
click at [303, 145] on input "Select an option" at bounding box center [302, 144] width 5 height 5
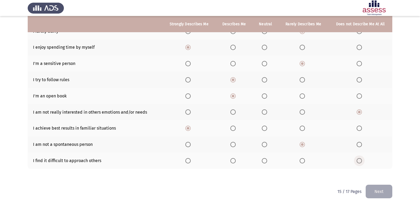
click at [363, 161] on label "Select an option" at bounding box center [360, 160] width 7 height 5
click at [362, 161] on input "Select an option" at bounding box center [359, 160] width 5 height 5
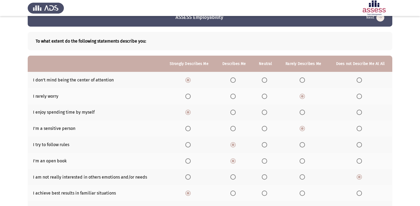
scroll to position [0, 0]
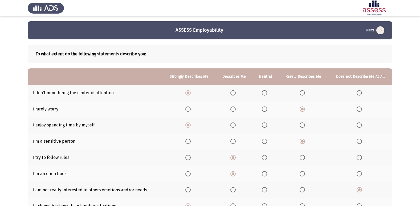
click at [235, 107] on span "Select an option" at bounding box center [232, 109] width 5 height 5
click at [235, 107] on input "Select an option" at bounding box center [232, 109] width 5 height 5
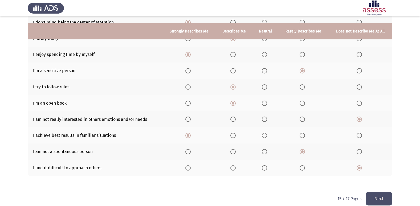
scroll to position [78, 0]
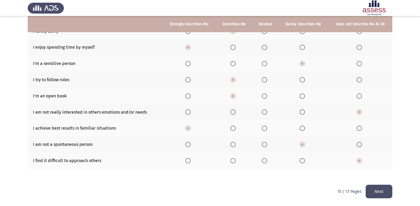
click at [368, 192] on button "Next" at bounding box center [379, 192] width 27 height 14
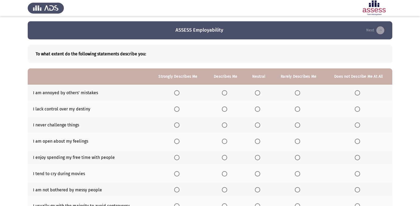
click at [298, 93] on span "Select an option" at bounding box center [297, 92] width 5 height 5
click at [298, 93] on input "Select an option" at bounding box center [297, 92] width 5 height 5
click at [224, 109] on span "Select an option" at bounding box center [224, 109] width 5 height 5
click at [224, 109] on input "Select an option" at bounding box center [224, 109] width 5 height 5
click at [297, 127] on span "Select an option" at bounding box center [297, 125] width 5 height 5
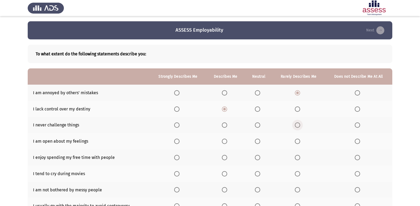
click at [297, 127] on input "Select an option" at bounding box center [297, 125] width 5 height 5
click at [221, 142] on th at bounding box center [225, 141] width 39 height 16
click at [227, 141] on span "Select an option" at bounding box center [224, 141] width 5 height 5
click at [227, 141] on input "Select an option" at bounding box center [224, 141] width 5 height 5
click at [177, 155] on span "Select an option" at bounding box center [176, 157] width 5 height 5
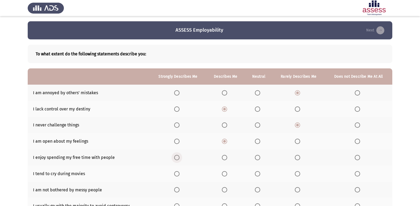
click at [177, 155] on input "Select an option" at bounding box center [176, 157] width 5 height 5
click at [357, 174] on span "Select an option" at bounding box center [357, 173] width 5 height 5
click at [357, 174] on input "Select an option" at bounding box center [357, 173] width 5 height 5
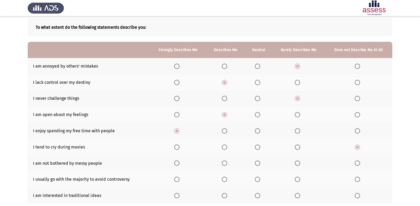
scroll to position [53, 0]
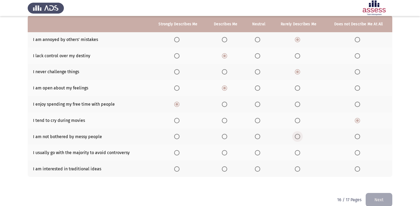
click at [296, 137] on span "Select an option" at bounding box center [297, 136] width 5 height 5
click at [296, 137] on input "Select an option" at bounding box center [297, 136] width 5 height 5
click at [359, 153] on span "Select an option" at bounding box center [357, 152] width 5 height 5
click at [359, 153] on input "Select an option" at bounding box center [357, 152] width 5 height 5
click at [177, 170] on span "Select an option" at bounding box center [176, 168] width 5 height 5
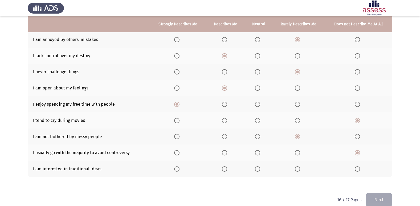
click at [177, 170] on input "Select an option" at bounding box center [176, 168] width 5 height 5
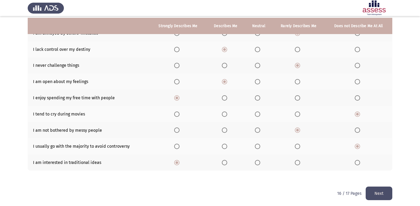
scroll to position [62, 0]
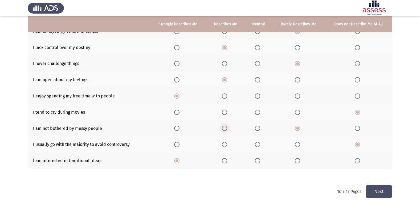
click at [227, 130] on span "Select an option" at bounding box center [224, 128] width 5 height 5
click at [227, 130] on input "Select an option" at bounding box center [224, 128] width 5 height 5
click at [388, 195] on button "Next" at bounding box center [379, 192] width 27 height 14
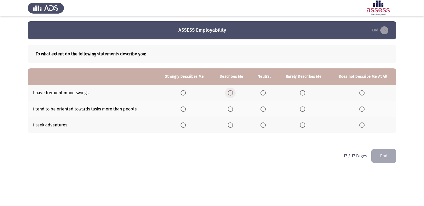
click at [234, 94] on label "Select an option" at bounding box center [231, 92] width 7 height 5
click at [233, 94] on input "Select an option" at bounding box center [230, 92] width 5 height 5
click at [304, 111] on span "Select an option" at bounding box center [302, 109] width 5 height 5
click at [304, 111] on input "Select an option" at bounding box center [302, 109] width 5 height 5
click at [235, 125] on label "Select an option" at bounding box center [231, 125] width 7 height 5
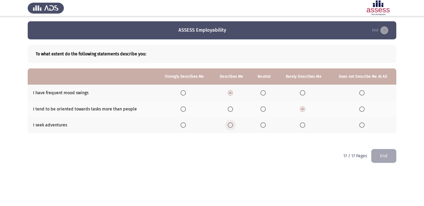
click at [233, 125] on input "Select an option" at bounding box center [230, 125] width 5 height 5
click at [378, 155] on button "End" at bounding box center [383, 156] width 25 height 14
